Goal: Use online tool/utility: Use online tool/utility

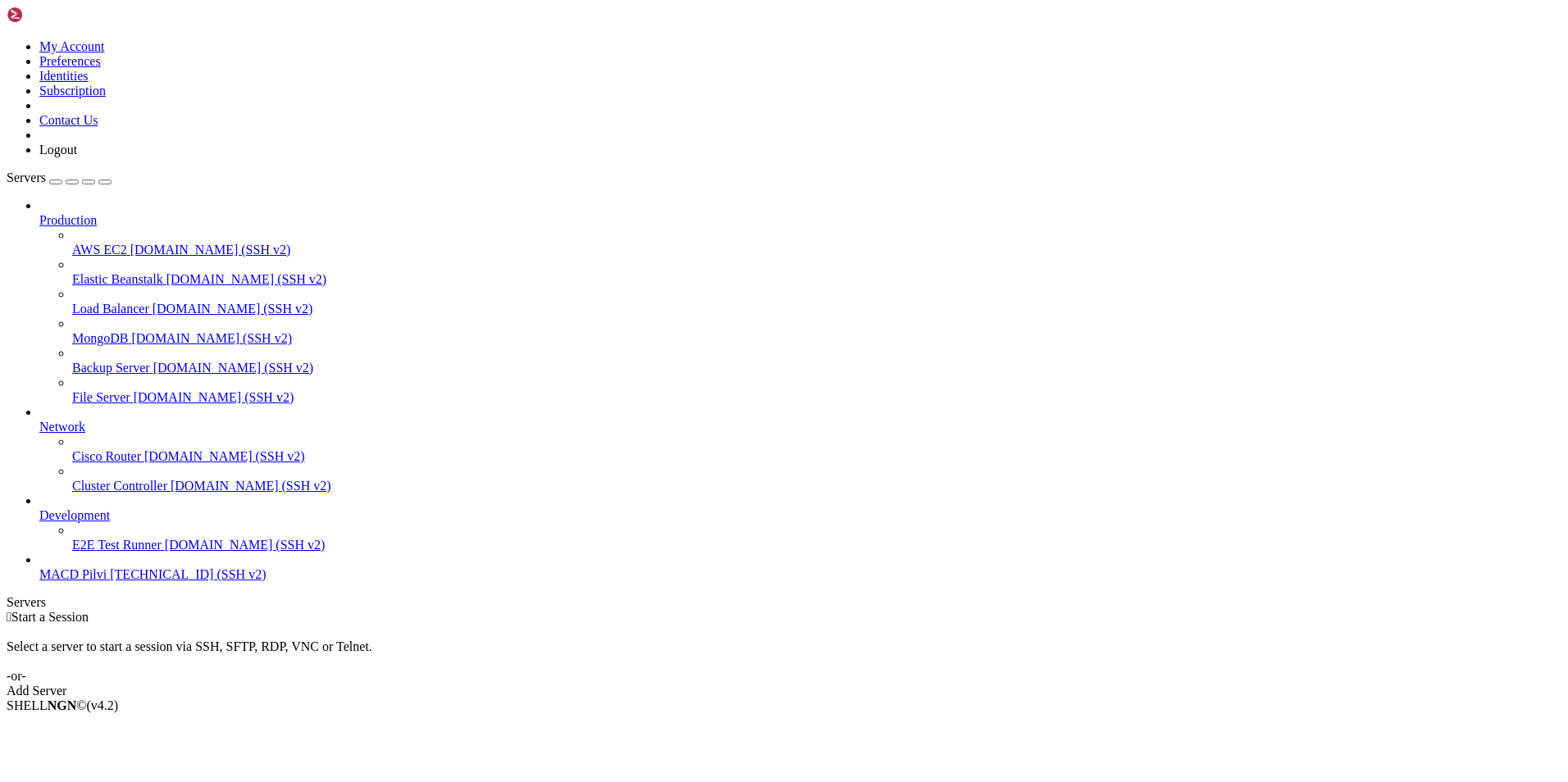
click at [137, 581] on span "[TECHNICAL_ID] (SSH v2)" at bounding box center [188, 574] width 155 height 14
drag, startPoint x: 108, startPoint y: 1428, endPoint x: 284, endPoint y: 1430, distance: 176.0
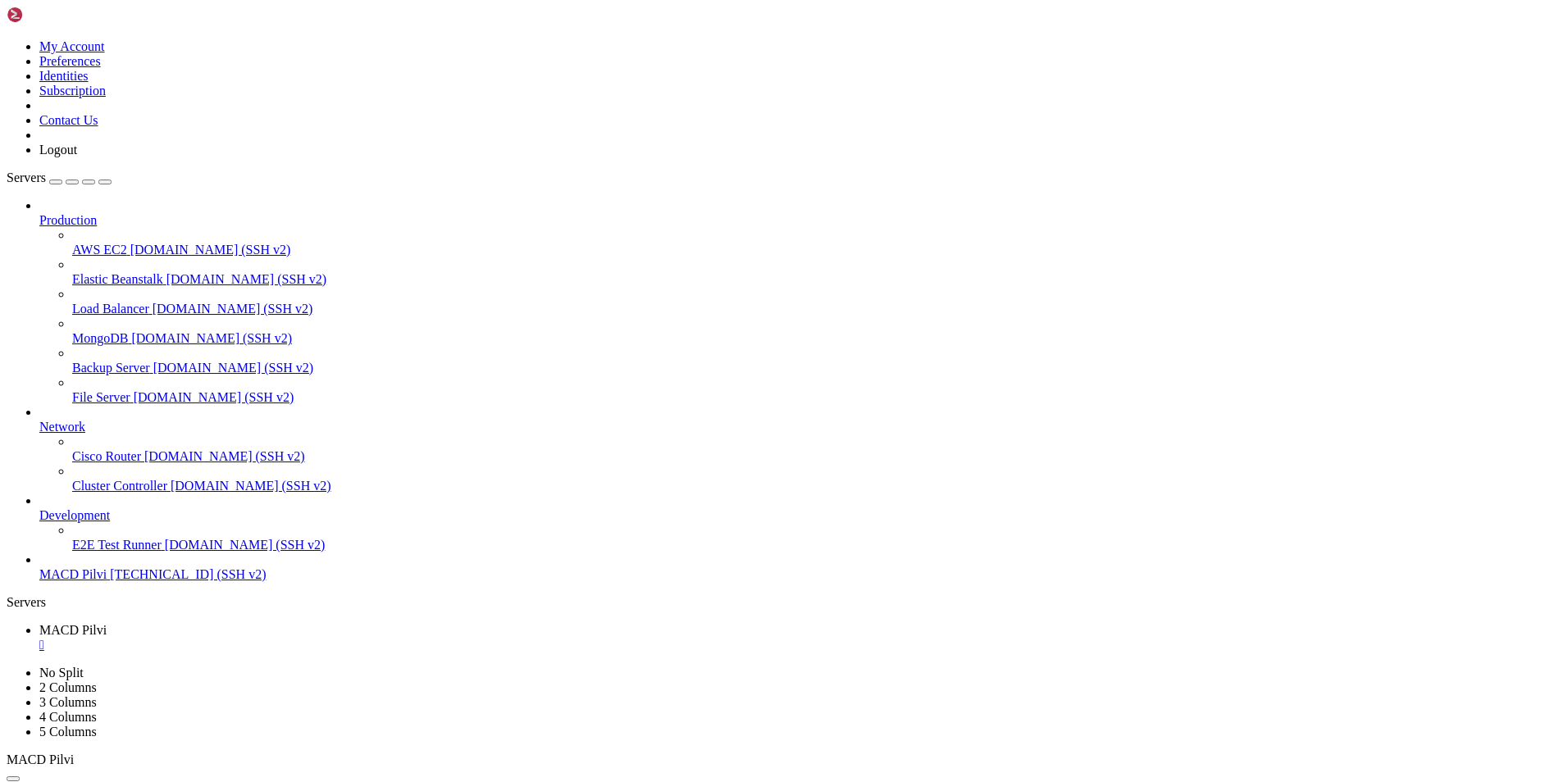
drag, startPoint x: 261, startPoint y: 1495, endPoint x: 109, endPoint y: 1501, distance: 152.1
drag, startPoint x: 109, startPoint y: 1501, endPoint x: 277, endPoint y: 1523, distance: 169.4
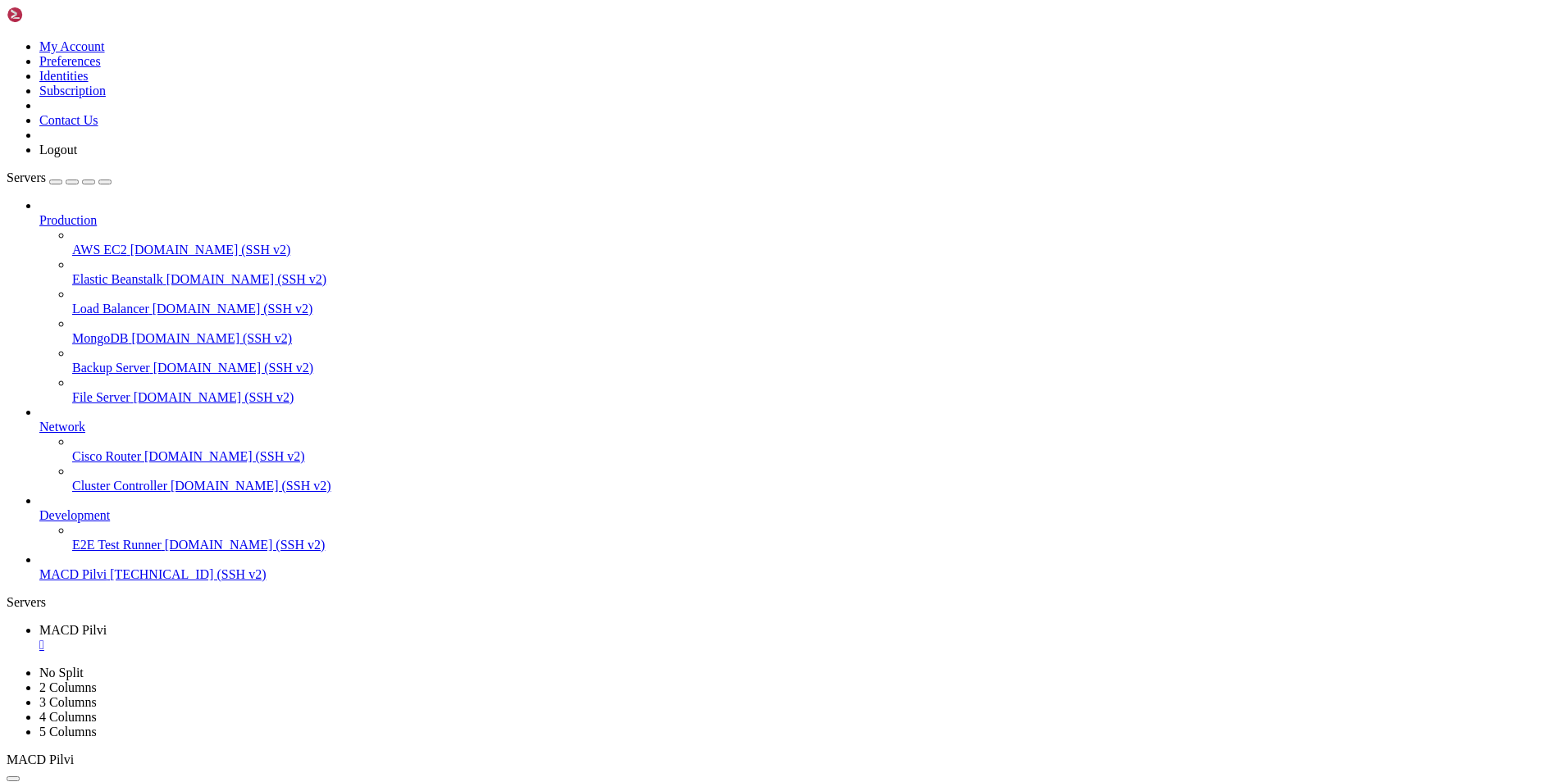
drag, startPoint x: 285, startPoint y: 1512, endPoint x: 112, endPoint y: 1516, distance: 173.0
